Goal: Transaction & Acquisition: Purchase product/service

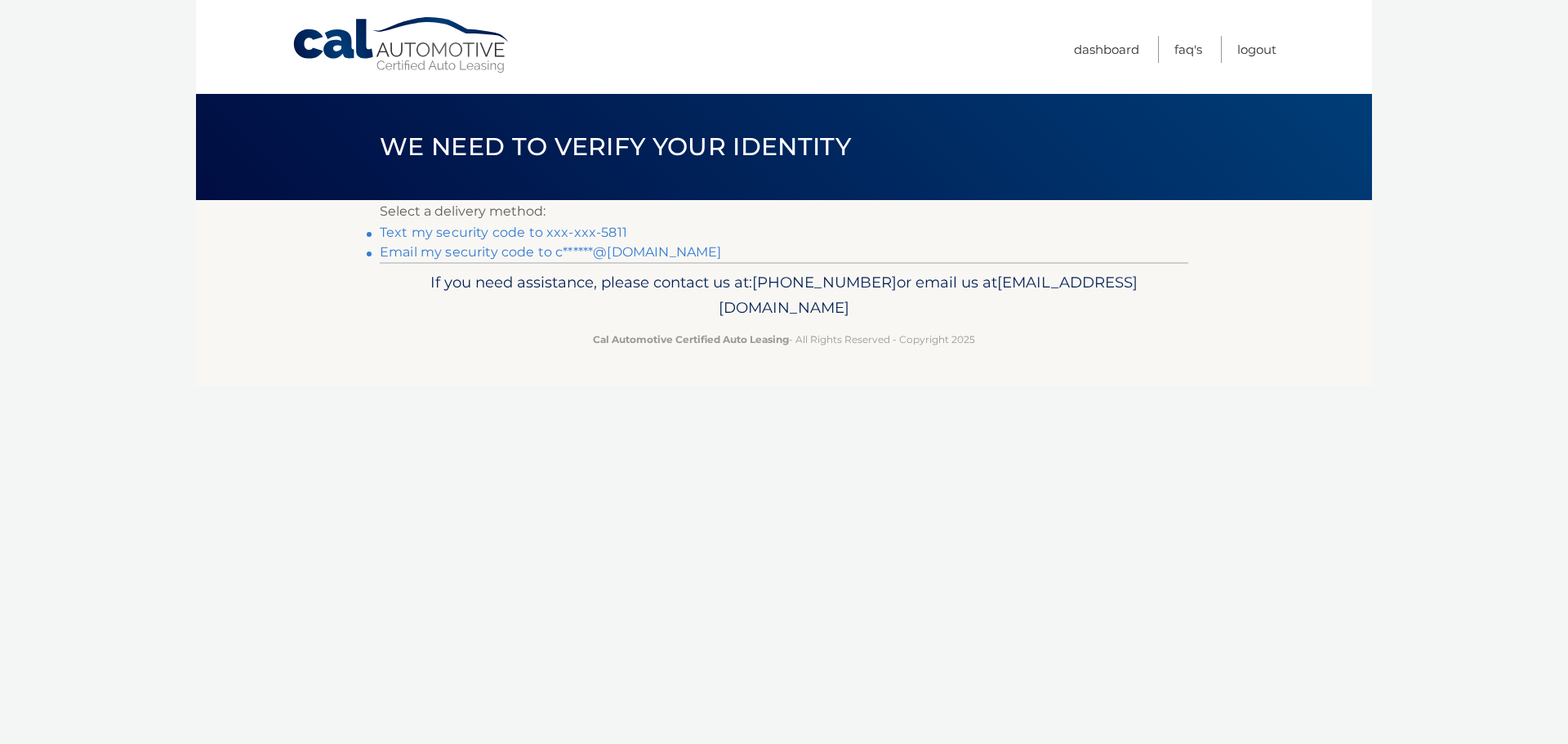
click at [515, 257] on link "Email my security code to c******@gmail.com" at bounding box center [551, 251] width 343 height 15
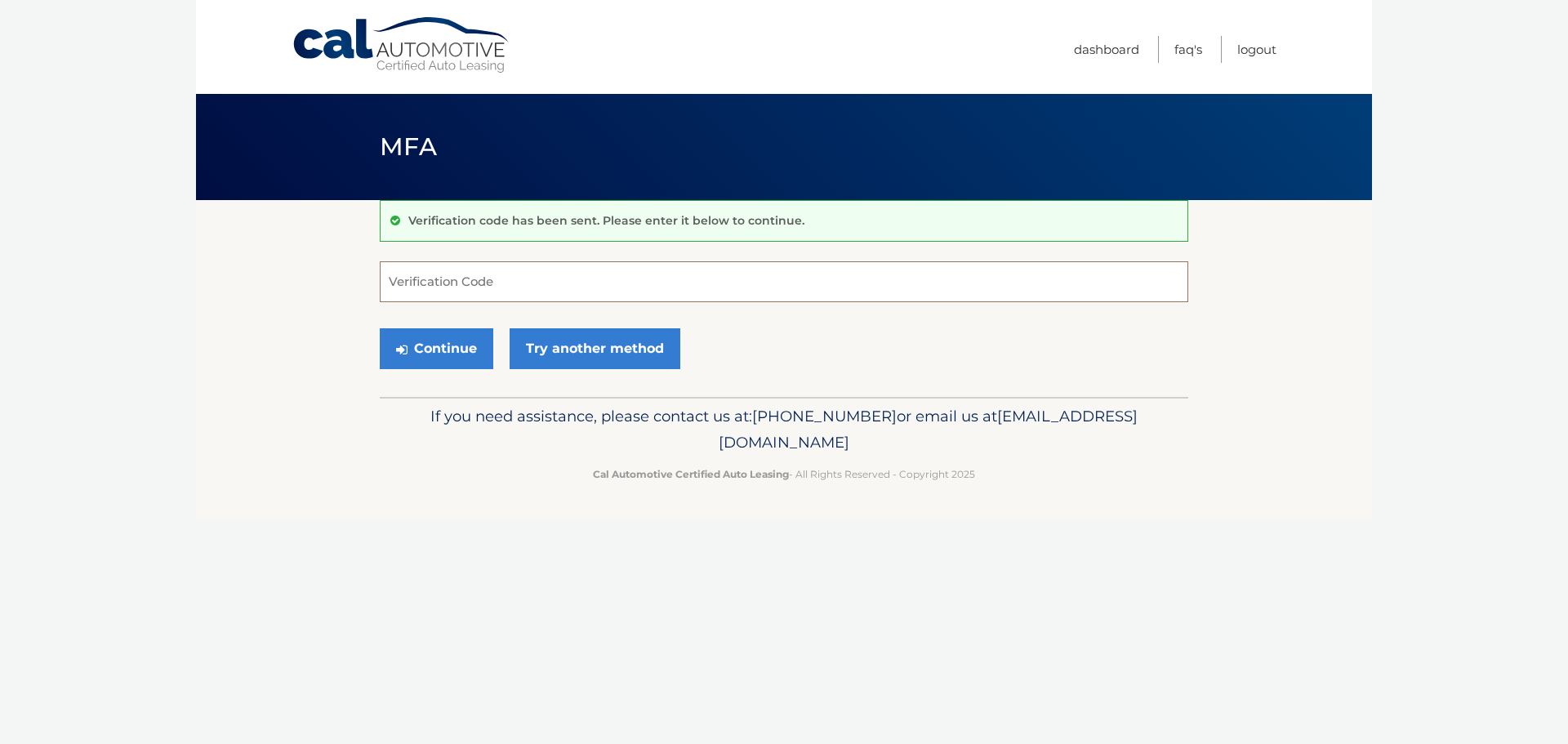
click at [479, 288] on input "Verification Code" at bounding box center [784, 281] width 809 height 41
paste input "048616"
click at [441, 347] on button "Continue" at bounding box center [437, 348] width 114 height 41
click at [437, 355] on button "Continue" at bounding box center [437, 348] width 114 height 41
type input "048616"
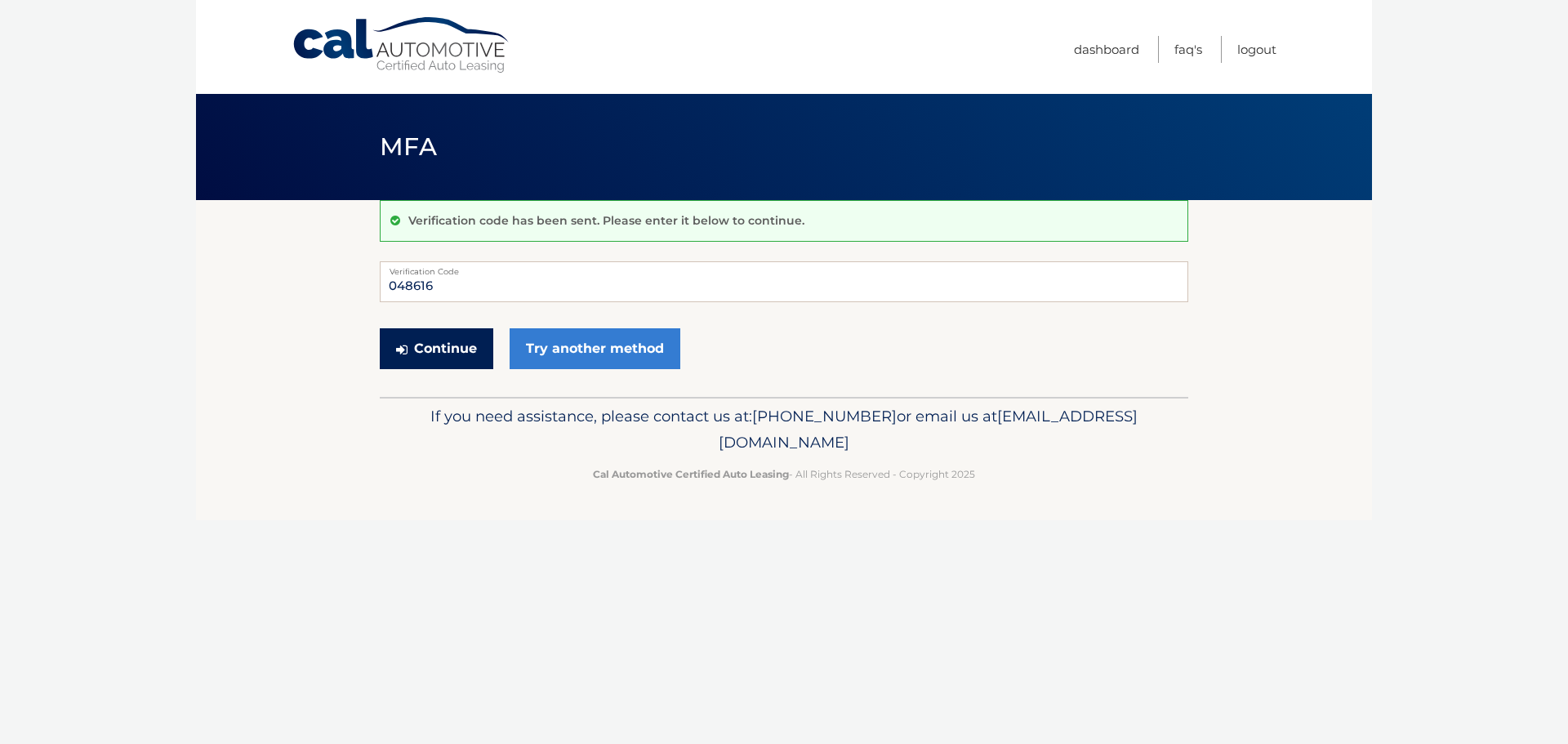
click at [419, 344] on button "Continue" at bounding box center [437, 348] width 114 height 41
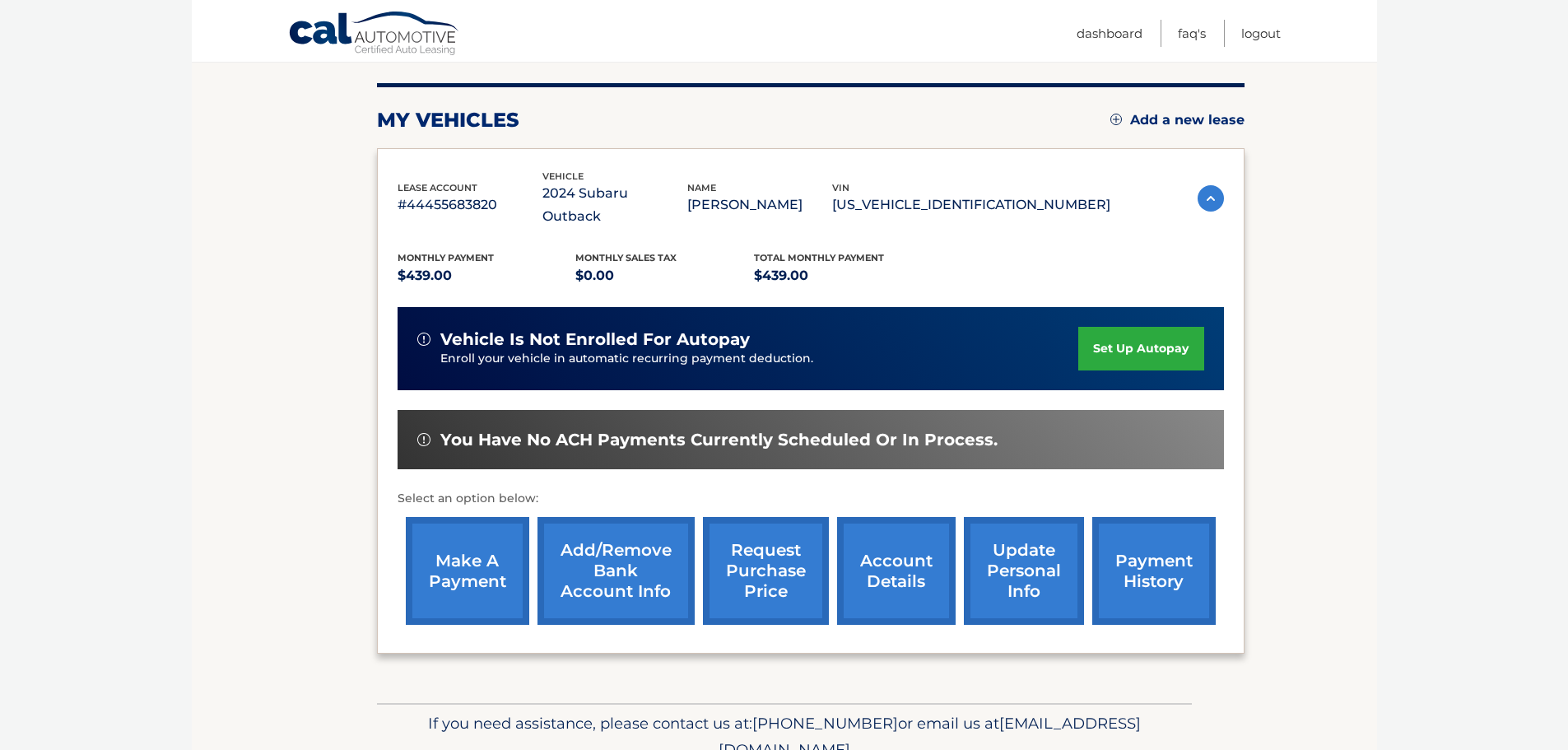
scroll to position [247, 0]
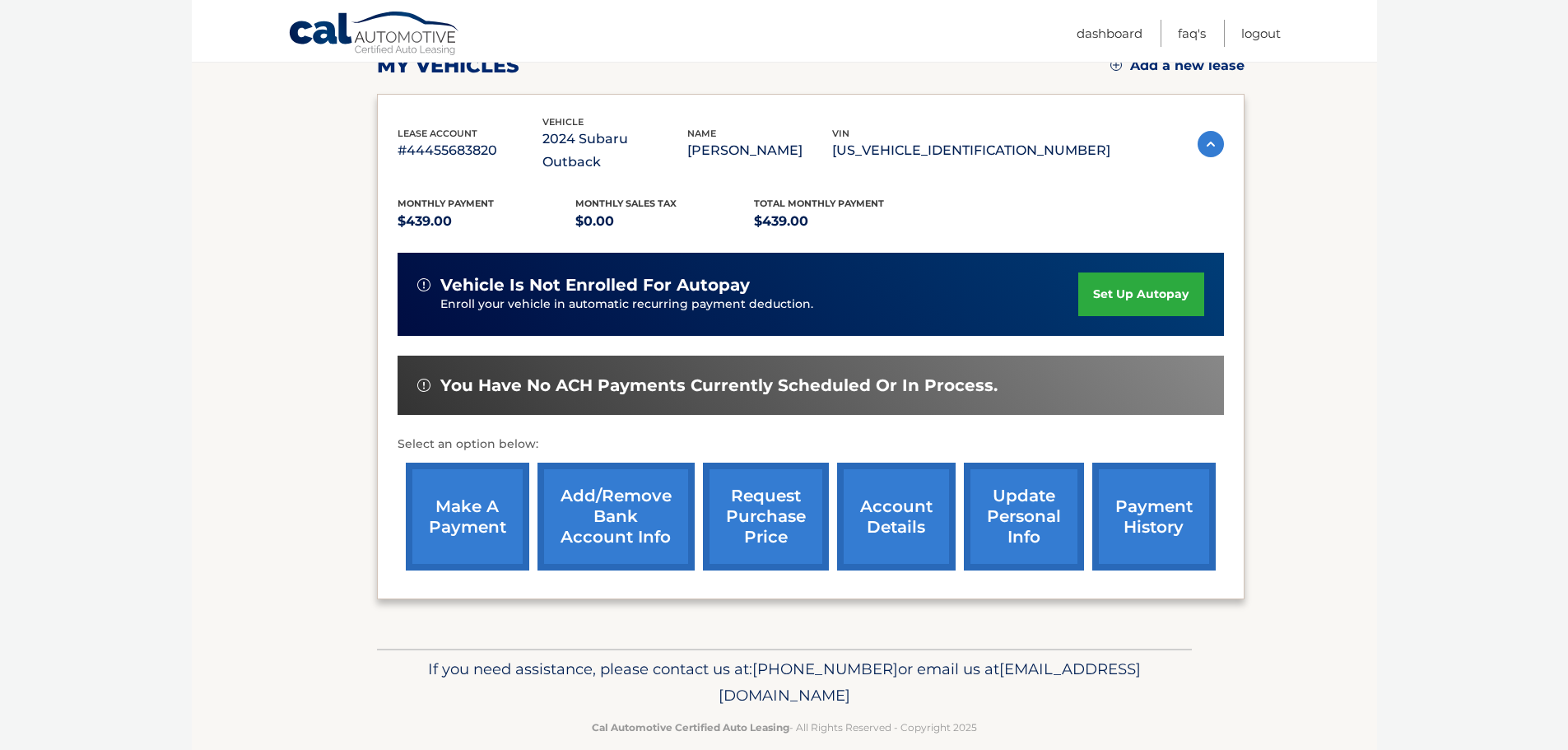
click at [462, 489] on link "make a payment" at bounding box center [467, 517] width 123 height 108
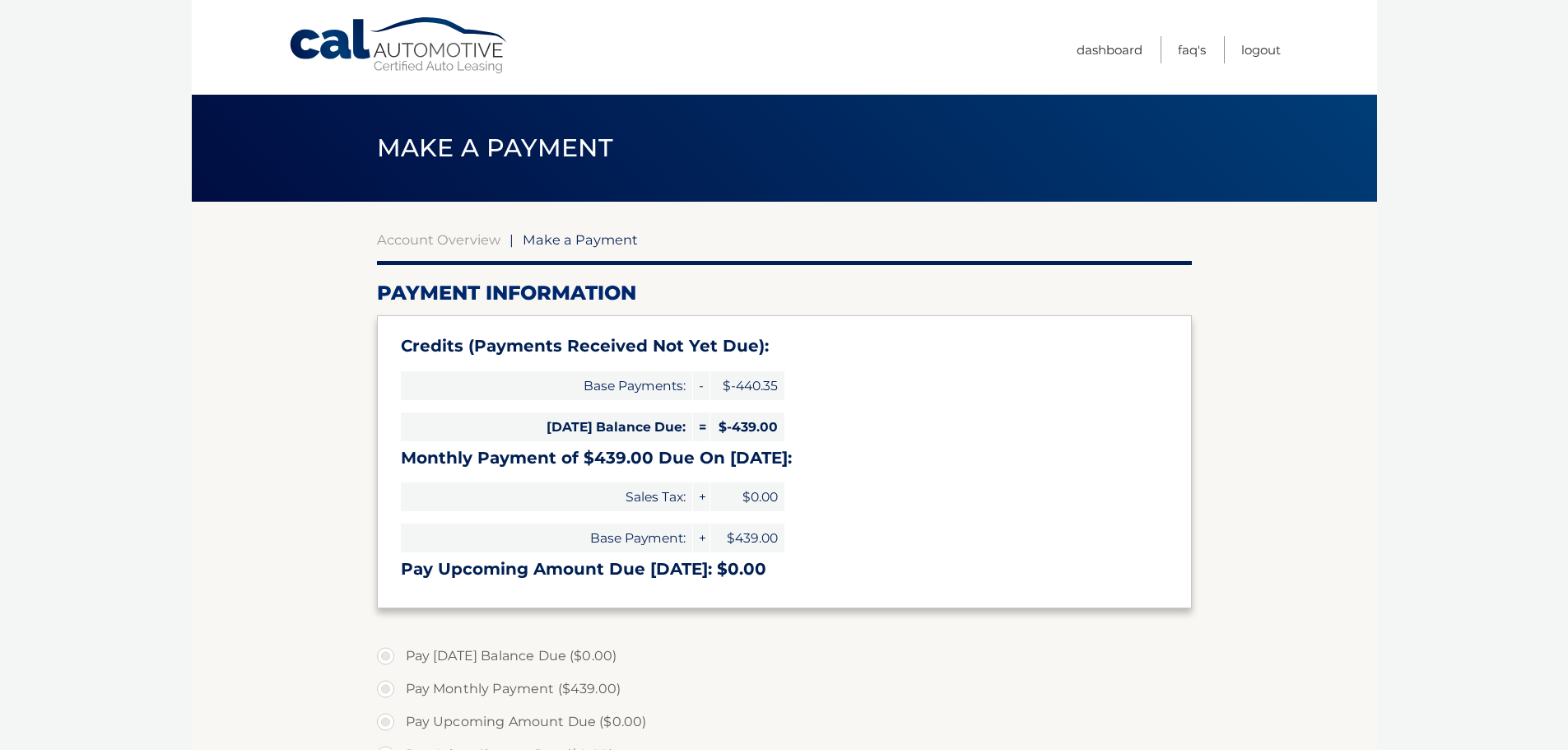
type input "0"
select select "NmNjNTg3ZDUtOWM0Mi00NGIyLWEyYTAtNDhkYTY3ODQ0NTRk"
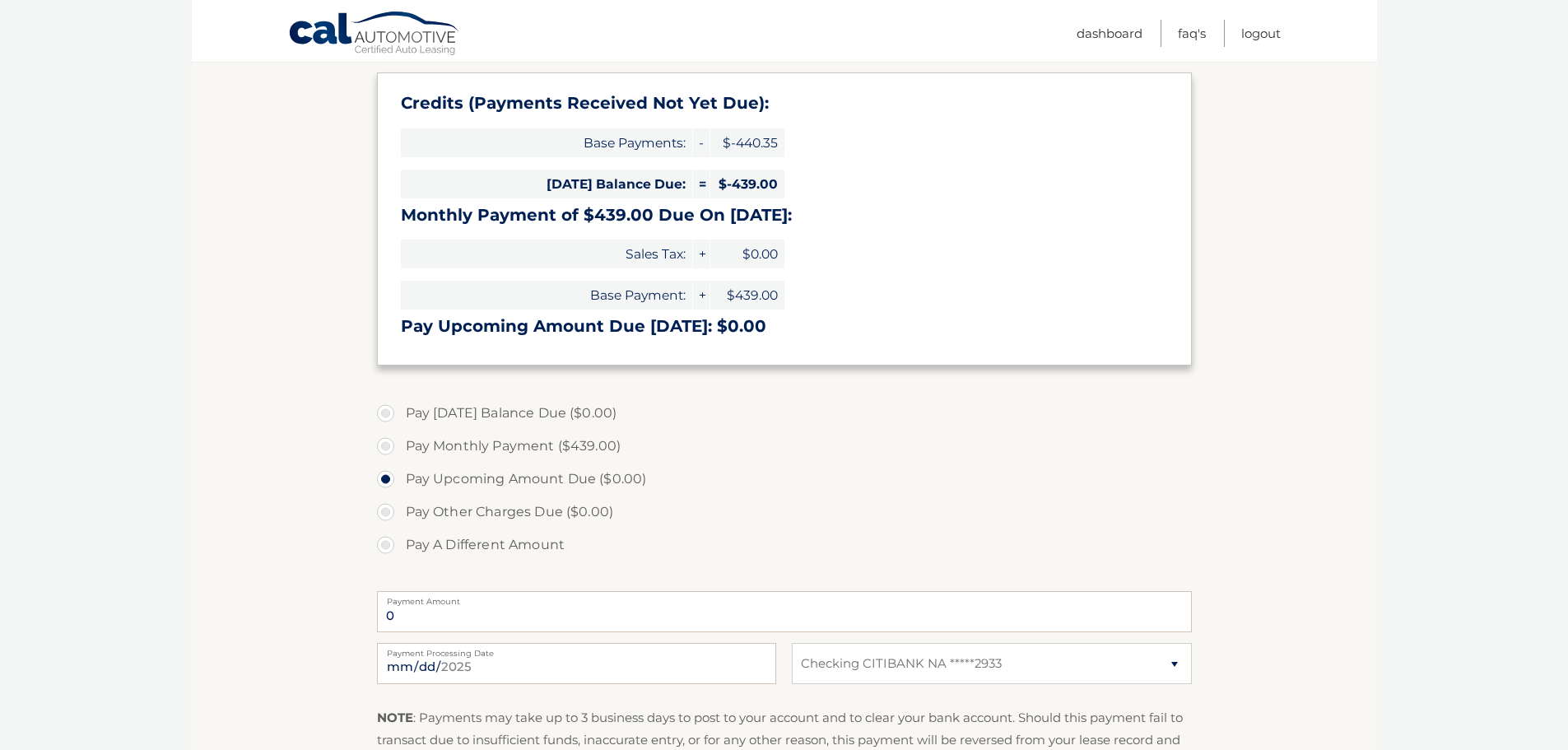
scroll to position [247, 0]
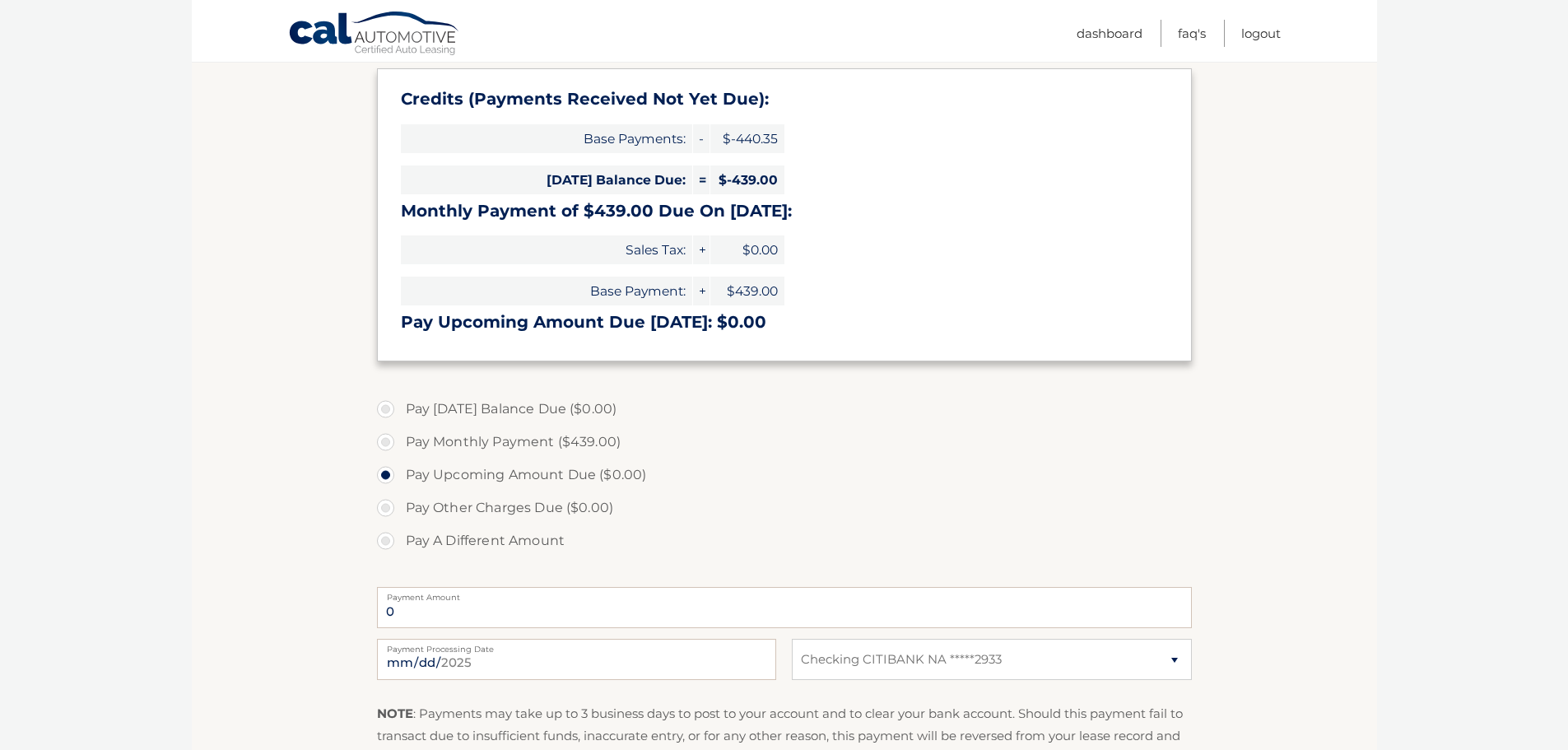
click at [394, 442] on label "Pay Monthly Payment ($439.00)" at bounding box center [784, 442] width 815 height 33
click at [394, 442] on input "Pay Monthly Payment ($439.00)" at bounding box center [391, 439] width 16 height 27
radio input "true"
type input "439.00"
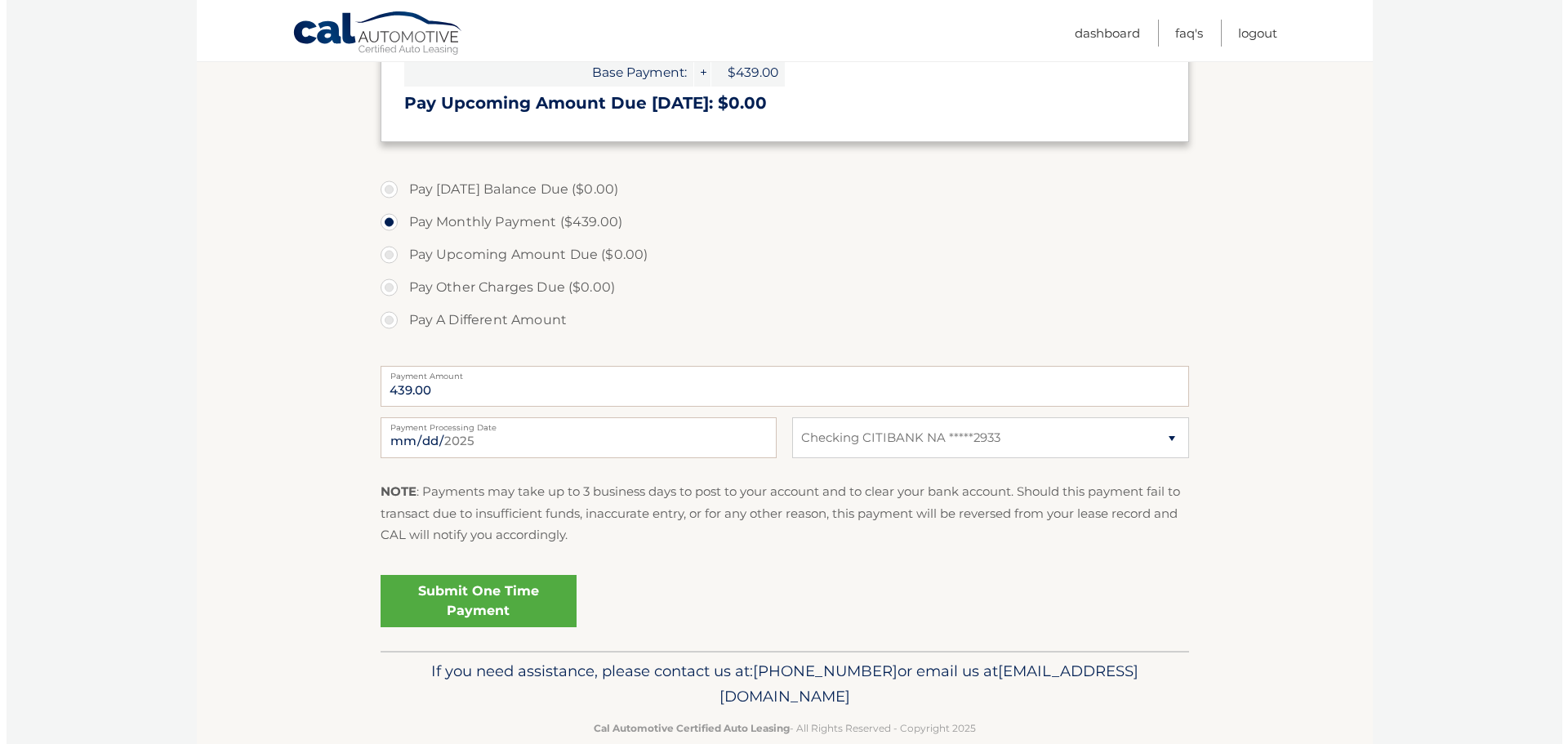
scroll to position [490, 0]
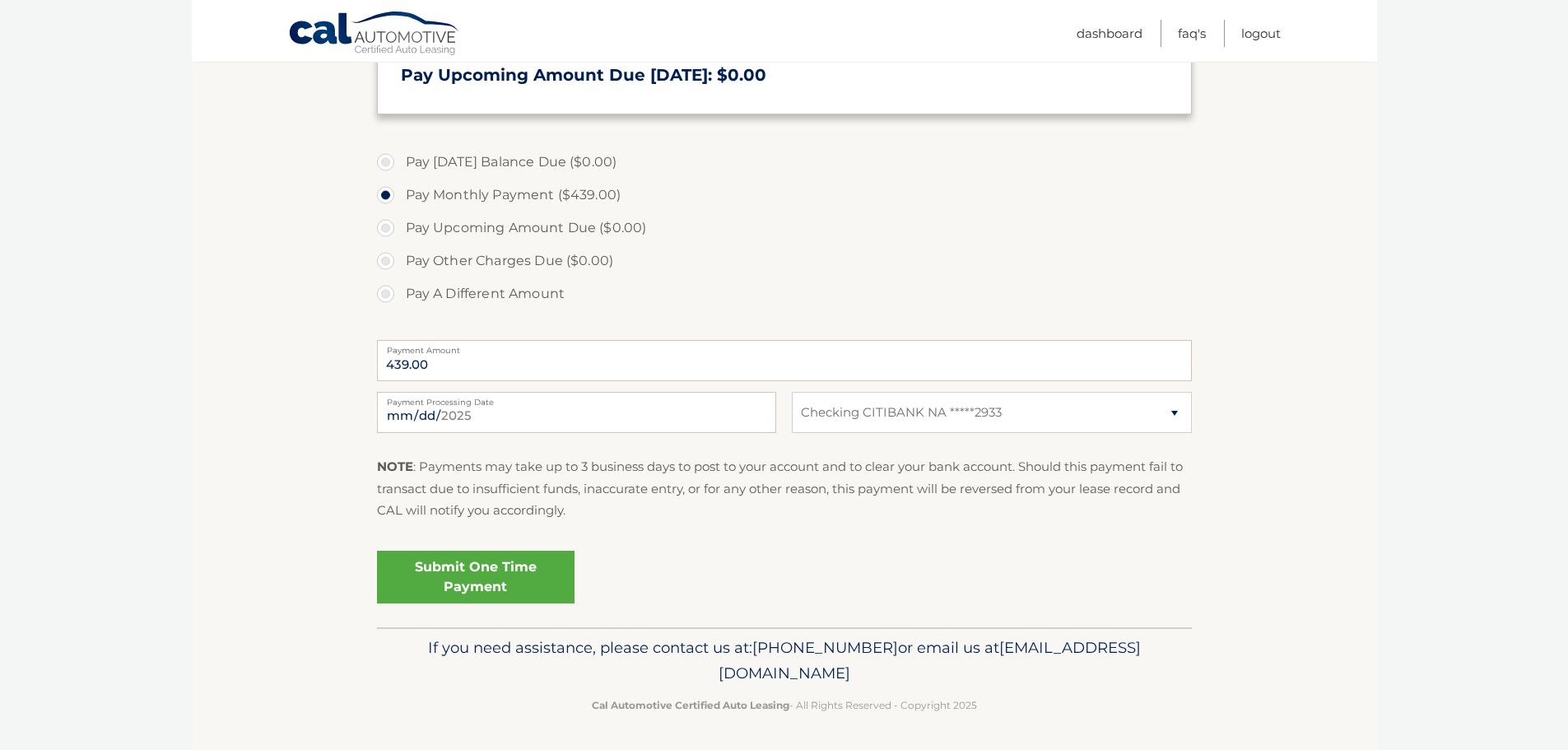
click at [497, 576] on link "Submit One Time Payment" at bounding box center [475, 577] width 198 height 53
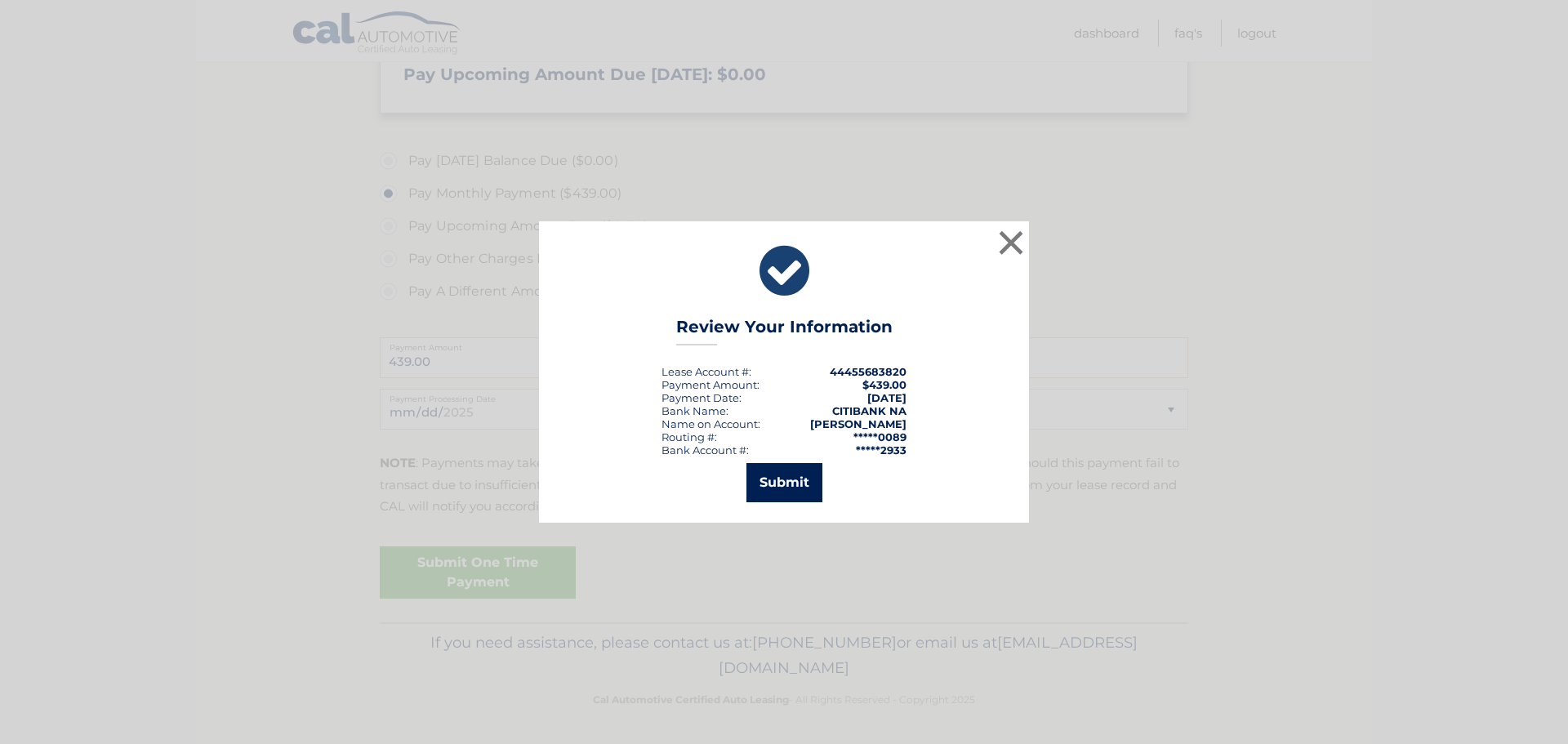
click at [797, 475] on button "Submit" at bounding box center [785, 482] width 76 height 39
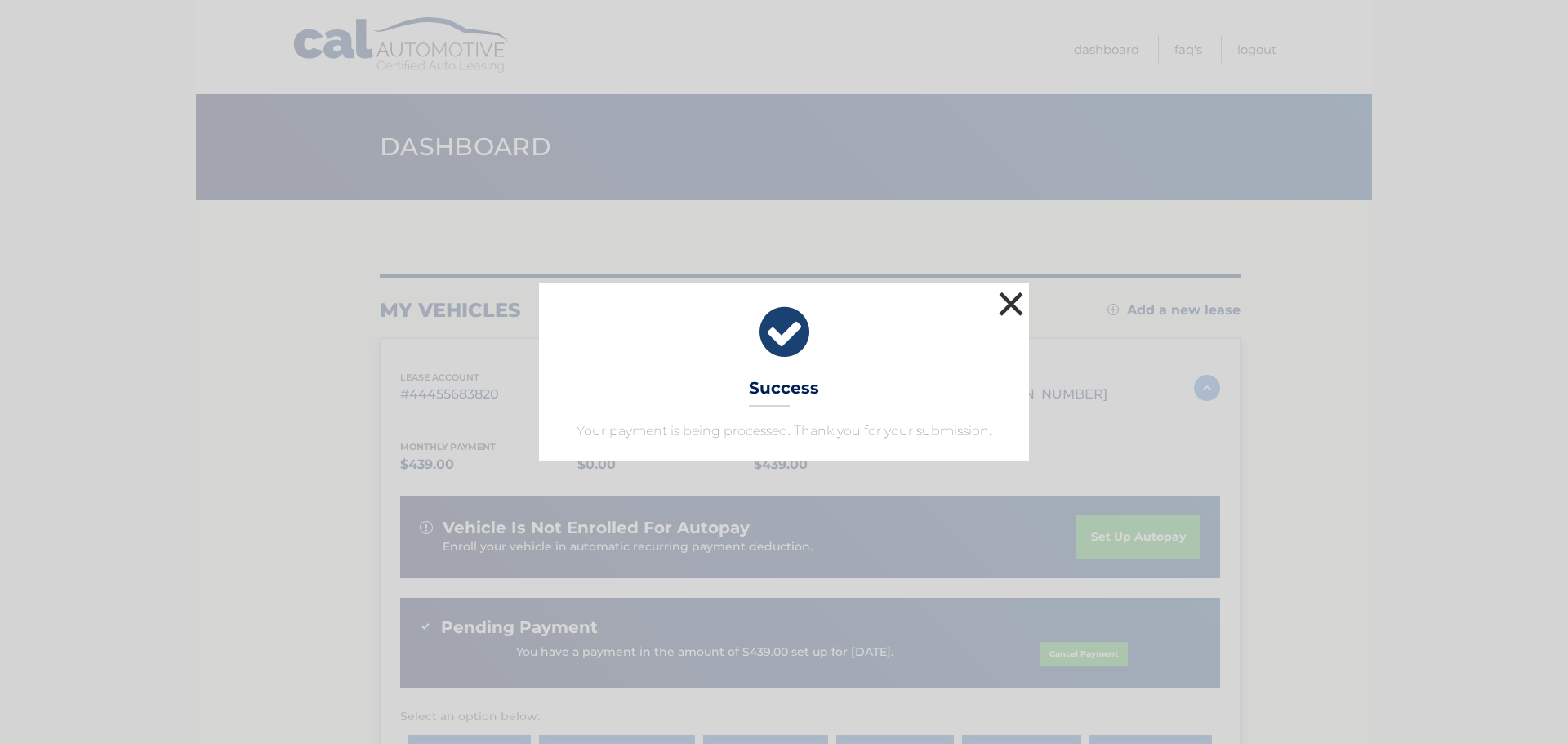
click at [1007, 304] on button "×" at bounding box center [1011, 304] width 32 height 32
